Goal: Transaction & Acquisition: Obtain resource

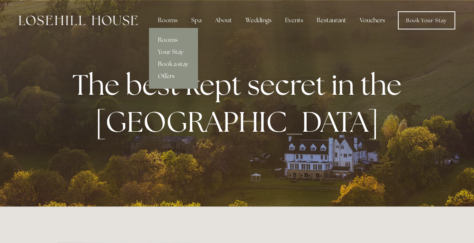
click at [165, 73] on link "Offers" at bounding box center [173, 76] width 49 height 12
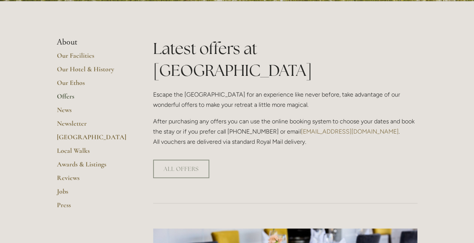
scroll to position [189, 0]
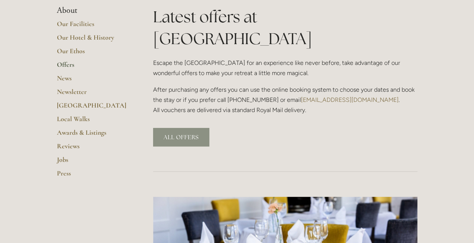
click at [185, 128] on link "ALL OFFERS" at bounding box center [181, 137] width 56 height 18
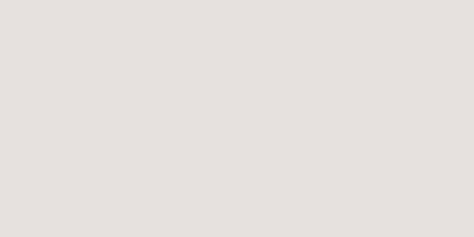
scroll to position [641, 0]
